Goal: Transaction & Acquisition: Purchase product/service

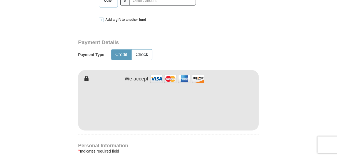
scroll to position [250, 0]
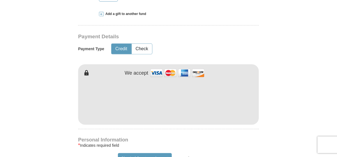
type input "[PERSON_NAME]"
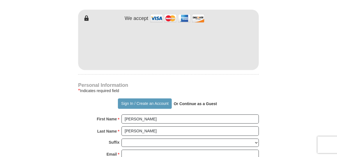
scroll to position [306, 0]
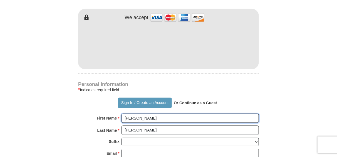
drag, startPoint x: 136, startPoint y: 120, endPoint x: 121, endPoint y: 119, distance: 15.3
click at [121, 119] on div "First Name * [PERSON_NAME] Please enter First Name" at bounding box center [168, 120] width 181 height 12
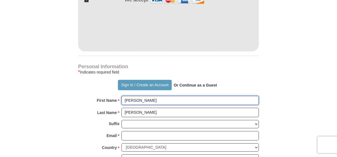
scroll to position [334, 0]
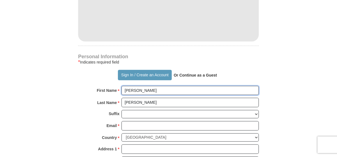
type input "[PERSON_NAME]"
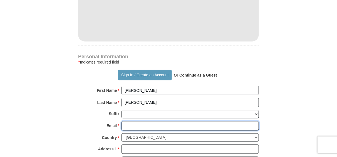
click at [132, 126] on input "Email *" at bounding box center [189, 125] width 137 height 9
type input "B"
type input "[EMAIL_ADDRESS][DOMAIN_NAME]"
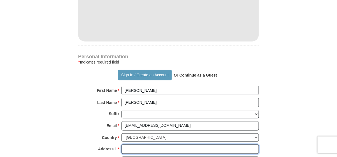
click at [135, 150] on input "Address 1 *" at bounding box center [189, 149] width 137 height 9
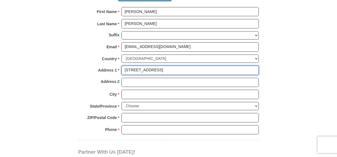
scroll to position [417, 0]
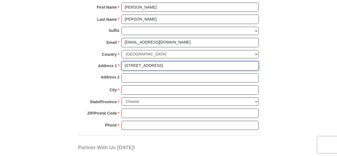
type input "[STREET_ADDRESS]"
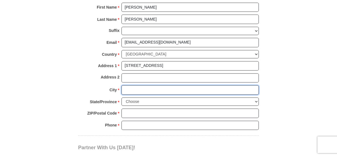
click at [130, 92] on input "City *" at bounding box center [189, 90] width 137 height 9
type input "[PERSON_NAME][GEOGRAPHIC_DATA]"
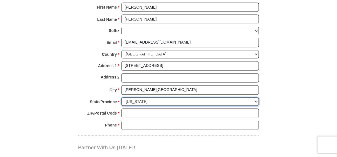
click at [255, 101] on select "Choose [US_STATE] [US_STATE] [US_STATE] [US_STATE] [US_STATE] Armed Forces Amer…" at bounding box center [189, 102] width 137 height 9
select select "MN"
click at [121, 98] on select "Choose [US_STATE] [US_STATE] [US_STATE] [US_STATE] [US_STATE] Armed Forces Amer…" at bounding box center [189, 102] width 137 height 9
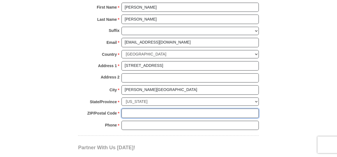
click at [134, 113] on input "ZIP/Postal Code *" at bounding box center [189, 113] width 137 height 9
type input "56387"
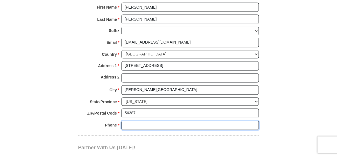
click at [136, 126] on input "Phone * *" at bounding box center [189, 125] width 137 height 9
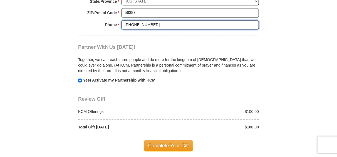
scroll to position [528, 0]
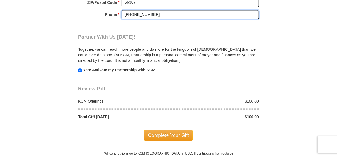
type input "[PHONE_NUMBER]"
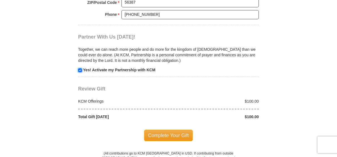
click at [80, 70] on input "checkbox" at bounding box center [80, 70] width 4 height 4
checkbox input "false"
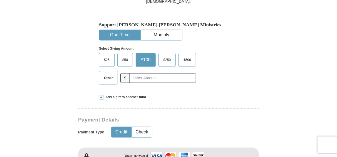
scroll to position [167, 0]
click at [166, 33] on button "Monthly" at bounding box center [161, 35] width 41 height 10
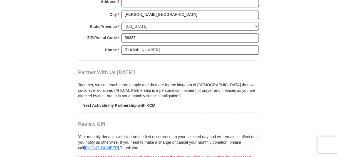
scroll to position [528, 0]
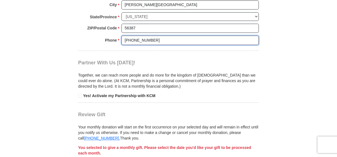
drag, startPoint x: 150, startPoint y: 39, endPoint x: 116, endPoint y: 39, distance: 34.5
click at [116, 39] on div "Phone * * [PHONE_NUMBER] Please enter Phone Number Please enter Phone" at bounding box center [168, 42] width 181 height 12
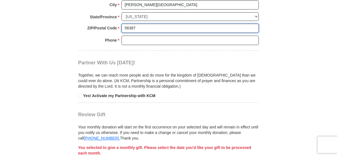
drag, startPoint x: 136, startPoint y: 27, endPoint x: 119, endPoint y: 26, distance: 17.0
click at [119, 26] on div "ZIP/Postal Code * 56387 No postal code? Click here. Please enter ZIP/Postal Cod…" at bounding box center [168, 30] width 181 height 12
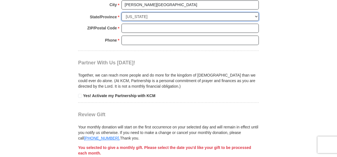
drag, startPoint x: 146, startPoint y: 15, endPoint x: 124, endPoint y: 16, distance: 22.3
click at [124, 16] on select "Choose [US_STATE] [US_STATE] [US_STATE] [US_STATE] [US_STATE] Armed Forces Amer…" at bounding box center [189, 16] width 137 height 9
drag, startPoint x: 144, startPoint y: 16, endPoint x: 133, endPoint y: 16, distance: 11.4
click at [133, 16] on select "Choose [US_STATE] [US_STATE] [US_STATE] [US_STATE] [US_STATE] Armed Forces Amer…" at bounding box center [189, 16] width 137 height 9
drag, startPoint x: 144, startPoint y: 15, endPoint x: 125, endPoint y: 16, distance: 18.9
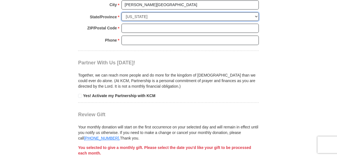
click at [125, 16] on select "Choose [US_STATE] [US_STATE] [US_STATE] [US_STATE] [US_STATE] Armed Forces Amer…" at bounding box center [189, 16] width 137 height 9
click at [146, 16] on select "Choose [US_STATE] [US_STATE] [US_STATE] [US_STATE] [US_STATE] Armed Forces Amer…" at bounding box center [189, 16] width 137 height 9
click at [143, 16] on select "Choose [US_STATE] [US_STATE] [US_STATE] [US_STATE] [US_STATE] Armed Forces Amer…" at bounding box center [189, 16] width 137 height 9
click at [121, 12] on select "Choose [US_STATE] [US_STATE] [US_STATE] [US_STATE] [US_STATE] Armed Forces Amer…" at bounding box center [189, 16] width 137 height 9
drag, startPoint x: 145, startPoint y: 15, endPoint x: 136, endPoint y: 16, distance: 9.7
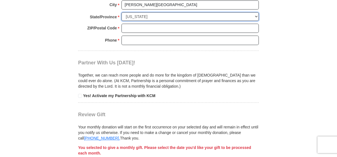
click at [136, 16] on select "Choose [US_STATE] [US_STATE] [US_STATE] [US_STATE] [US_STATE] Armed Forces Amer…" at bounding box center [189, 16] width 137 height 9
click at [121, 12] on select "Choose [US_STATE] [US_STATE] [US_STATE] [US_STATE] [US_STATE] Armed Forces Amer…" at bounding box center [189, 16] width 137 height 9
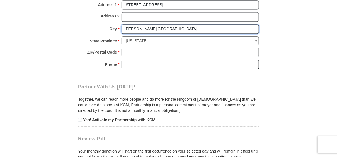
scroll to position [499, 0]
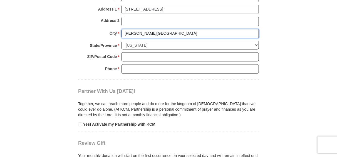
drag, startPoint x: 141, startPoint y: 4, endPoint x: 116, endPoint y: 24, distance: 32.0
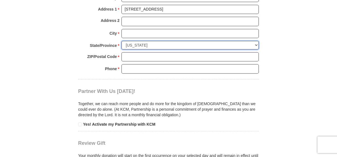
drag, startPoint x: 142, startPoint y: 45, endPoint x: 135, endPoint y: 44, distance: 7.3
click at [125, 44] on select "Choose [US_STATE] [US_STATE] [US_STATE] [US_STATE] [US_STATE] Armed Forces Amer…" at bounding box center [189, 45] width 137 height 9
drag, startPoint x: 145, startPoint y: 43, endPoint x: 130, endPoint y: 45, distance: 14.7
click at [130, 45] on select "Choose [US_STATE] [US_STATE] [US_STATE] [US_STATE] [US_STATE] Armed Forces Amer…" at bounding box center [189, 45] width 137 height 9
drag, startPoint x: 143, startPoint y: 44, endPoint x: 119, endPoint y: 45, distance: 24.2
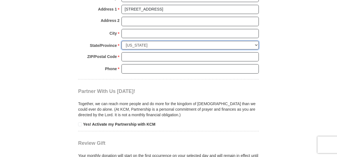
click at [119, 45] on div "State/Province * Choose [US_STATE] [US_STATE] [US_STATE] [US_STATE] [US_STATE] …" at bounding box center [168, 46] width 181 height 11
click at [121, 41] on select "Choose [US_STATE] [US_STATE] [US_STATE] [US_STATE] [US_STATE] Armed Forces Amer…" at bounding box center [189, 45] width 137 height 9
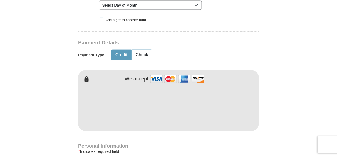
scroll to position [277, 0]
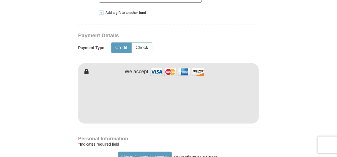
drag, startPoint x: 160, startPoint y: 7, endPoint x: 306, endPoint y: 111, distance: 179.8
click at [306, 111] on form "Already have an account? Sign in for faster giving. Don't have an account? Crea…" at bounding box center [168, 121] width 317 height 752
drag, startPoint x: 133, startPoint y: 117, endPoint x: 306, endPoint y: 81, distance: 176.6
click at [306, 81] on form "Already have an account? Sign in for faster giving. Don't have an account? Crea…" at bounding box center [168, 121] width 317 height 752
click at [149, 46] on button "Check" at bounding box center [142, 48] width 20 height 10
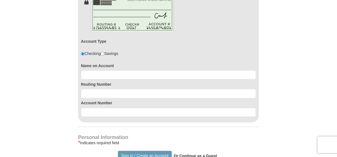
scroll to position [360, 0]
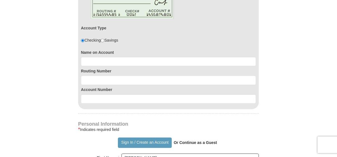
click at [83, 40] on input "radio" at bounding box center [83, 41] width 4 height 4
click at [84, 40] on input "radio" at bounding box center [83, 41] width 4 height 4
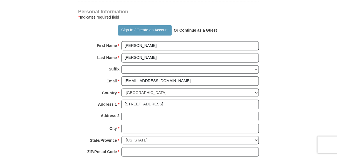
scroll to position [472, 0]
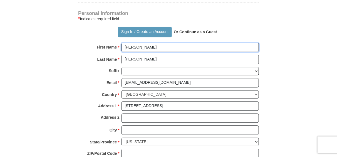
drag, startPoint x: 142, startPoint y: 49, endPoint x: 118, endPoint y: 50, distance: 24.2
click at [119, 49] on div "First Name * [PERSON_NAME] Please enter First Name" at bounding box center [168, 49] width 181 height 12
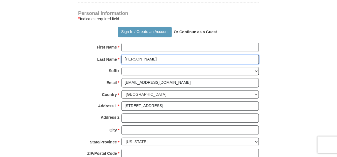
drag, startPoint x: 133, startPoint y: 60, endPoint x: 123, endPoint y: 65, distance: 11.8
click at [117, 62] on div "Last Name * [PERSON_NAME] Please enter Last Name" at bounding box center [168, 61] width 181 height 12
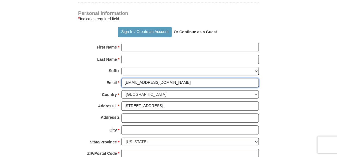
drag, startPoint x: 151, startPoint y: 82, endPoint x: 123, endPoint y: 84, distance: 27.9
click at [123, 84] on input "[EMAIL_ADDRESS][DOMAIN_NAME]" at bounding box center [189, 82] width 137 height 9
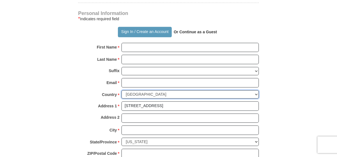
drag, startPoint x: 164, startPoint y: 93, endPoint x: 145, endPoint y: 94, distance: 18.9
click at [145, 94] on select "[GEOGRAPHIC_DATA] [GEOGRAPHIC_DATA] [GEOGRAPHIC_DATA] [GEOGRAPHIC_DATA] [GEOGRA…" at bounding box center [189, 94] width 137 height 9
drag, startPoint x: 169, startPoint y: 93, endPoint x: 129, endPoint y: 93, distance: 40.3
click at [129, 93] on select "[GEOGRAPHIC_DATA] [GEOGRAPHIC_DATA] [GEOGRAPHIC_DATA] [GEOGRAPHIC_DATA] [GEOGRA…" at bounding box center [189, 94] width 137 height 9
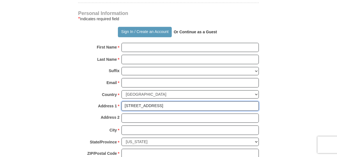
drag, startPoint x: 159, startPoint y: 106, endPoint x: 107, endPoint y: 106, distance: 52.0
click at [107, 106] on div "Address 1 * [STREET_ADDRESS] Please enter Address 1" at bounding box center [168, 107] width 181 height 12
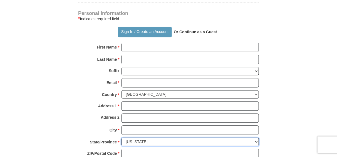
click at [145, 140] on select "Choose [US_STATE] [US_STATE] [US_STATE] [US_STATE] [US_STATE] Armed Forces Amer…" at bounding box center [189, 142] width 137 height 9
click at [142, 142] on select "Choose [US_STATE] [US_STATE] [US_STATE] [US_STATE] [US_STATE] Armed Forces Amer…" at bounding box center [189, 142] width 137 height 9
click at [151, 141] on select "Choose [US_STATE] [US_STATE] [US_STATE] [US_STATE] [US_STATE] Armed Forces Amer…" at bounding box center [189, 142] width 137 height 9
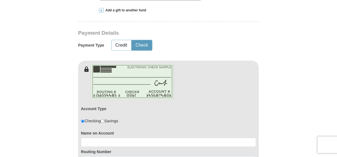
scroll to position [277, 0]
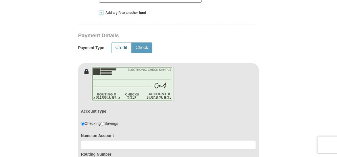
click at [119, 46] on button "Credit" at bounding box center [121, 48] width 20 height 10
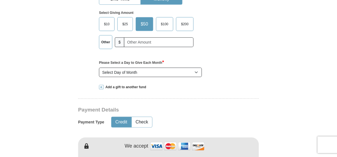
scroll to position [194, 0]
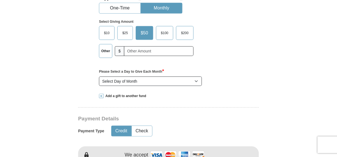
click at [105, 33] on span "$10" at bounding box center [106, 33] width 11 height 8
click at [0, 0] on input "$10" at bounding box center [0, 0] width 0 height 0
click at [105, 54] on label "Other" at bounding box center [105, 50] width 13 height 13
click at [0, 0] on input "Other" at bounding box center [0, 0] width 0 height 0
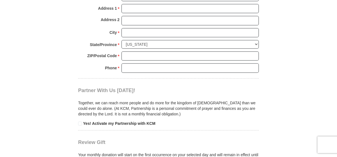
scroll to position [472, 0]
